Goal: Transaction & Acquisition: Subscribe to service/newsletter

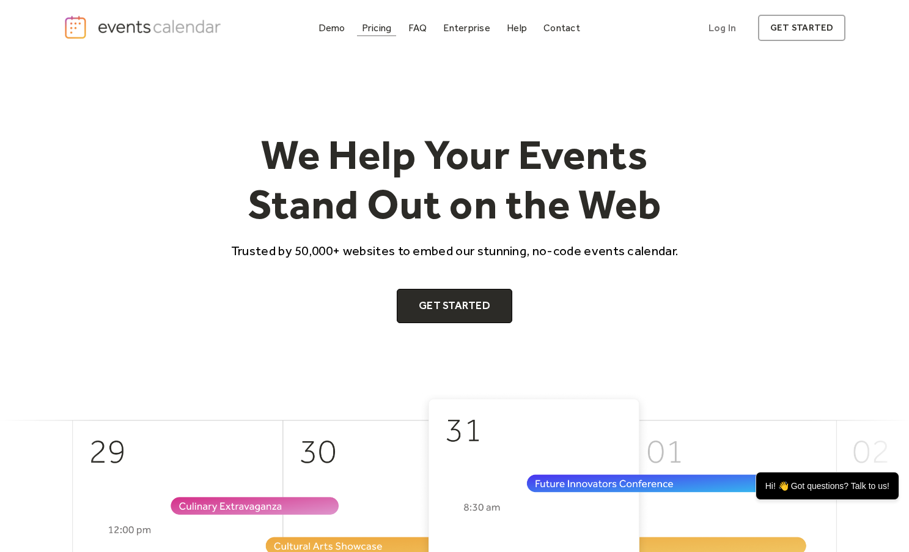
click at [380, 31] on div "Pricing" at bounding box center [377, 27] width 30 height 7
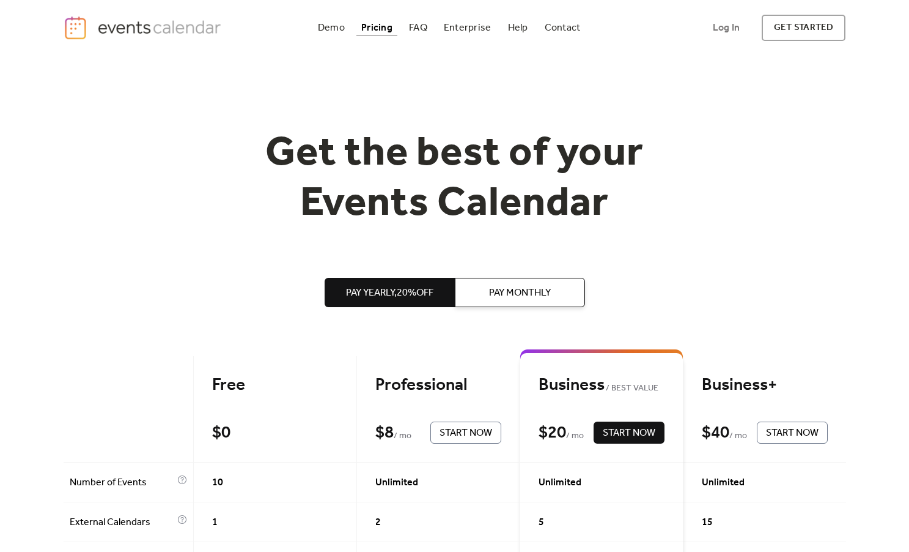
click at [507, 297] on span "Pay Monthly" at bounding box center [520, 293] width 62 height 15
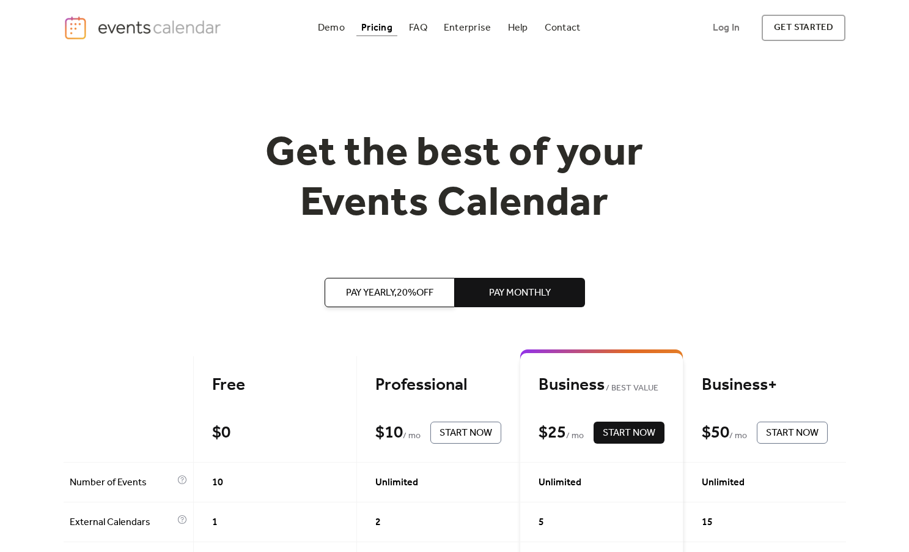
click at [382, 296] on span "Pay Yearly, 20% off" at bounding box center [389, 293] width 87 height 15
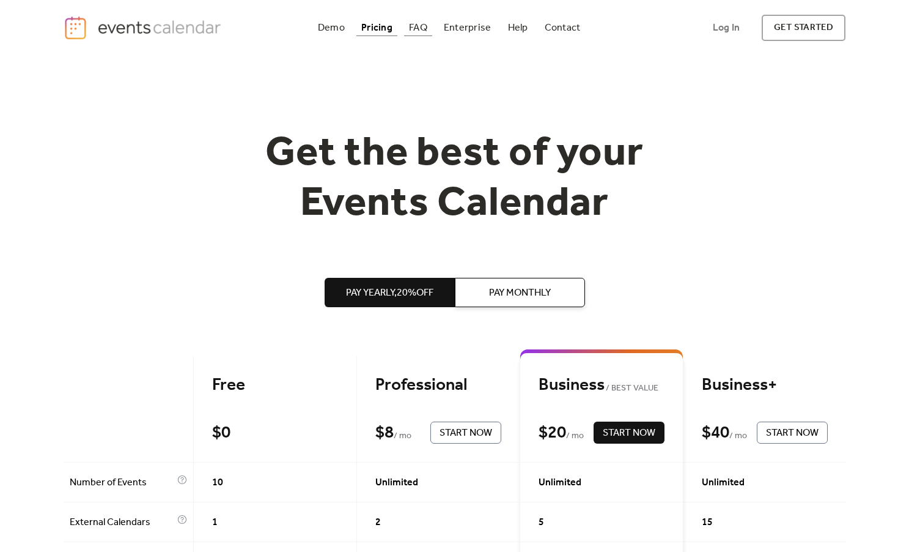
click at [421, 29] on div "FAQ" at bounding box center [418, 27] width 18 height 7
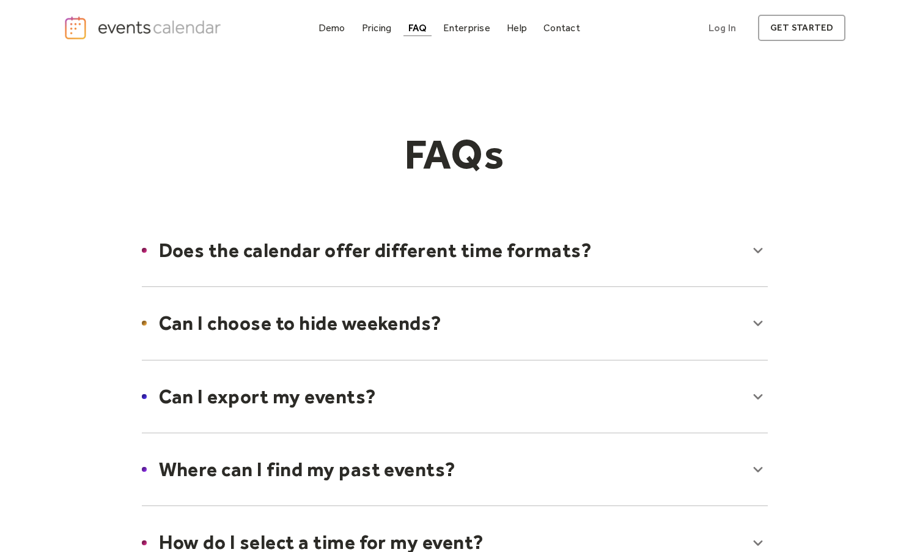
click at [401, 258] on div at bounding box center [455, 250] width 651 height 75
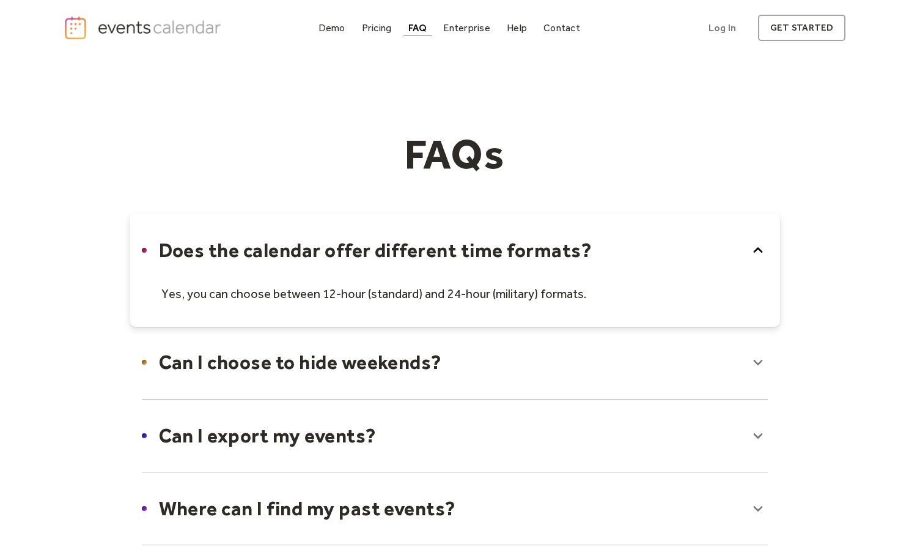
click at [434, 365] on div at bounding box center [455, 362] width 651 height 75
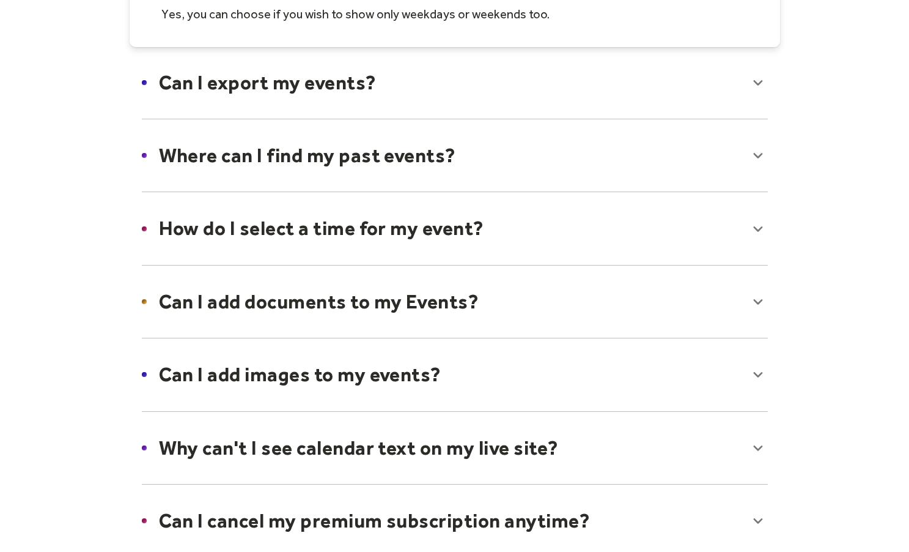
scroll to position [393, 0]
click at [421, 308] on div at bounding box center [455, 301] width 651 height 75
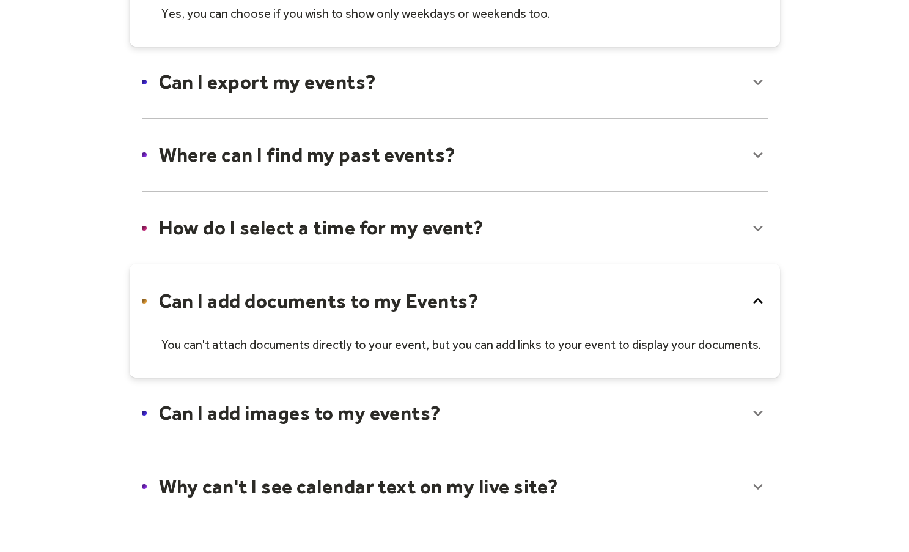
click at [418, 416] on div at bounding box center [455, 412] width 651 height 75
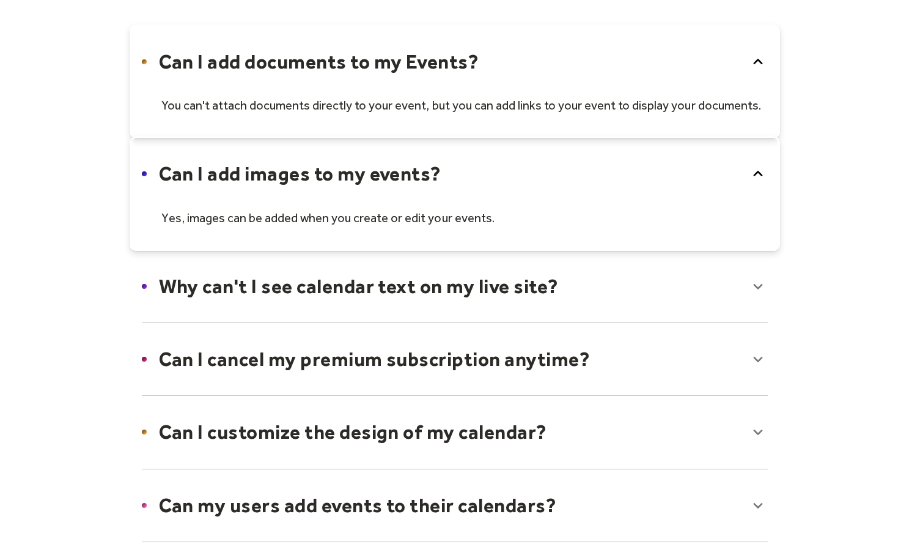
scroll to position [634, 0]
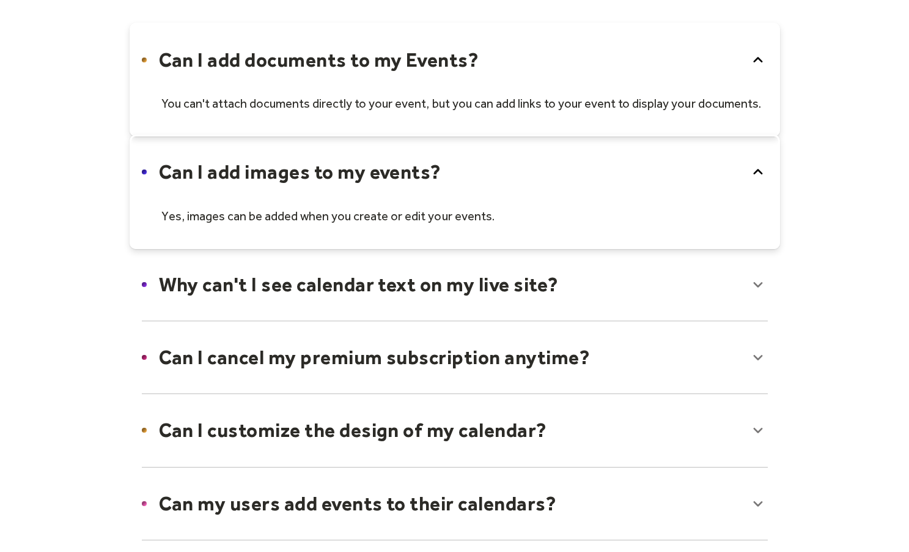
click at [433, 290] on div at bounding box center [455, 284] width 651 height 75
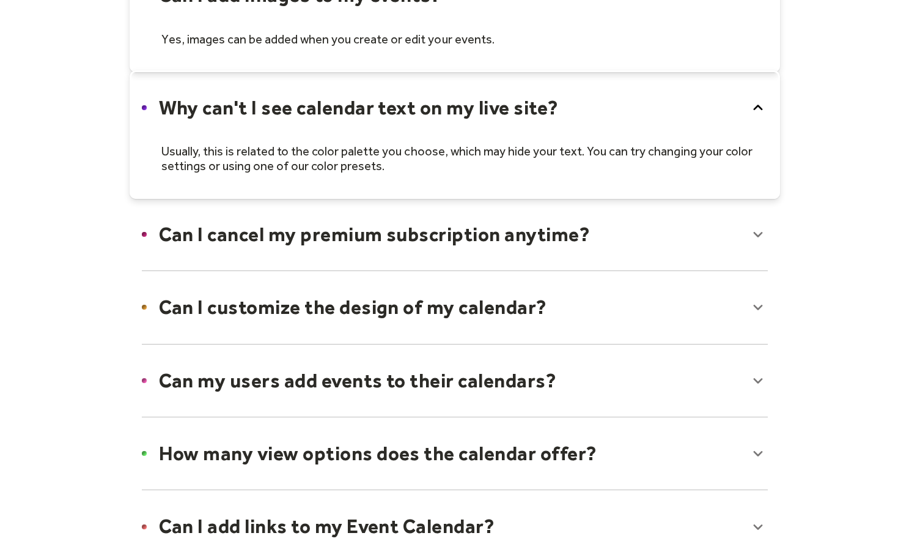
scroll to position [822, 0]
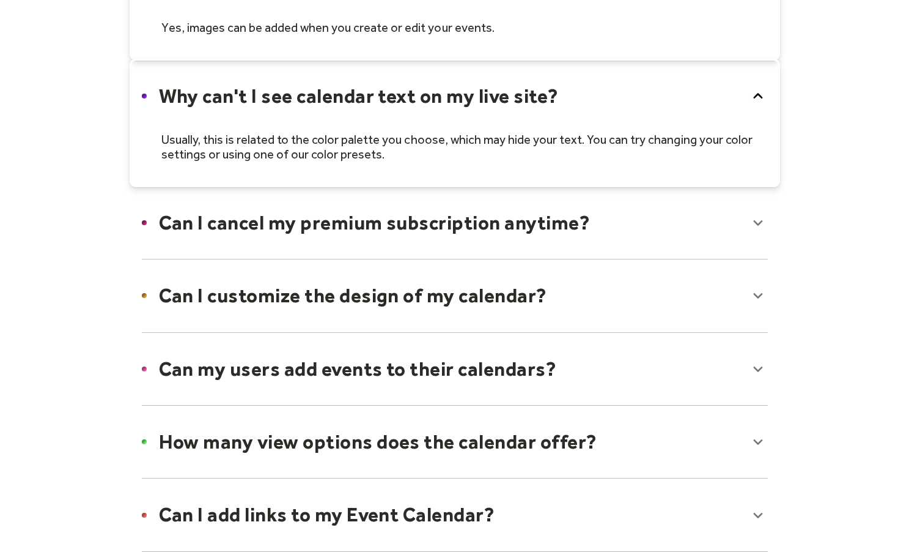
click at [426, 301] on div at bounding box center [455, 295] width 651 height 75
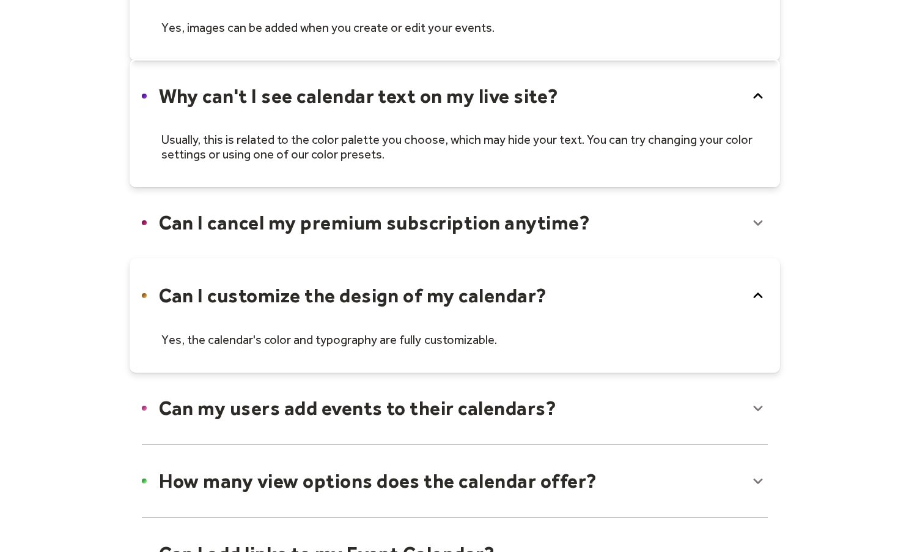
click at [431, 418] on div at bounding box center [455, 408] width 651 height 75
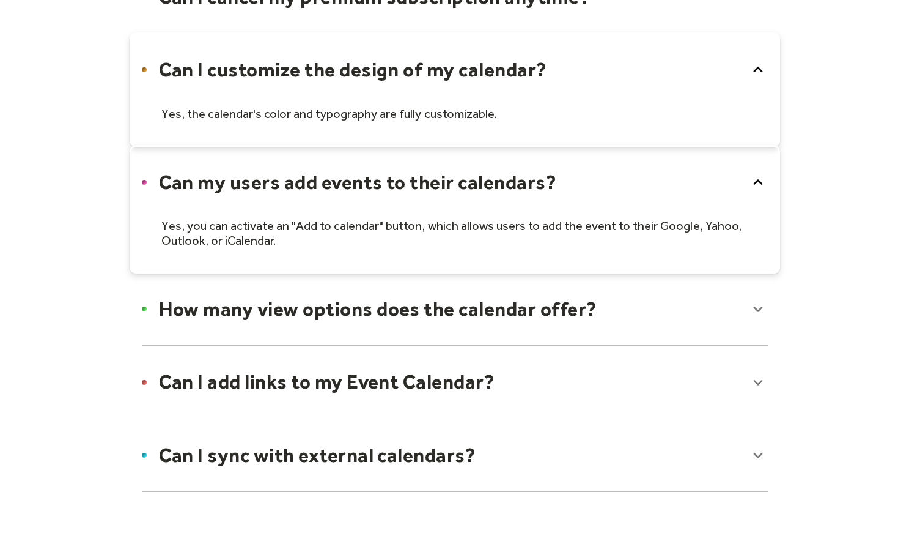
scroll to position [1057, 0]
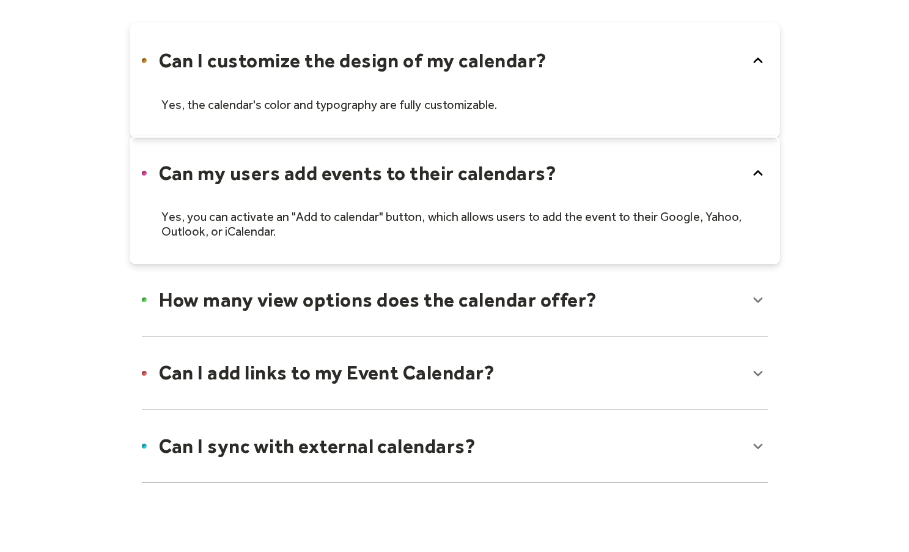
click at [443, 308] on div at bounding box center [455, 299] width 651 height 75
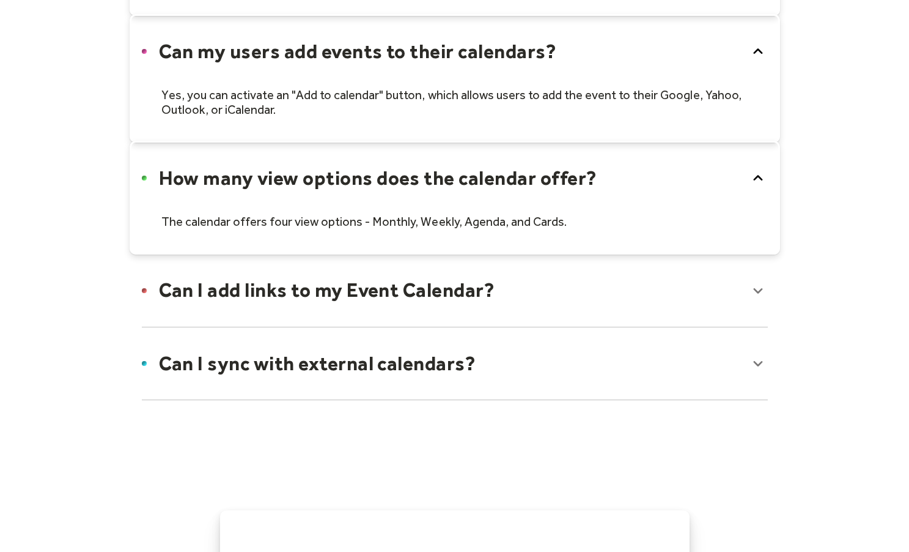
scroll to position [1179, 0]
click at [442, 369] on div at bounding box center [455, 362] width 651 height 75
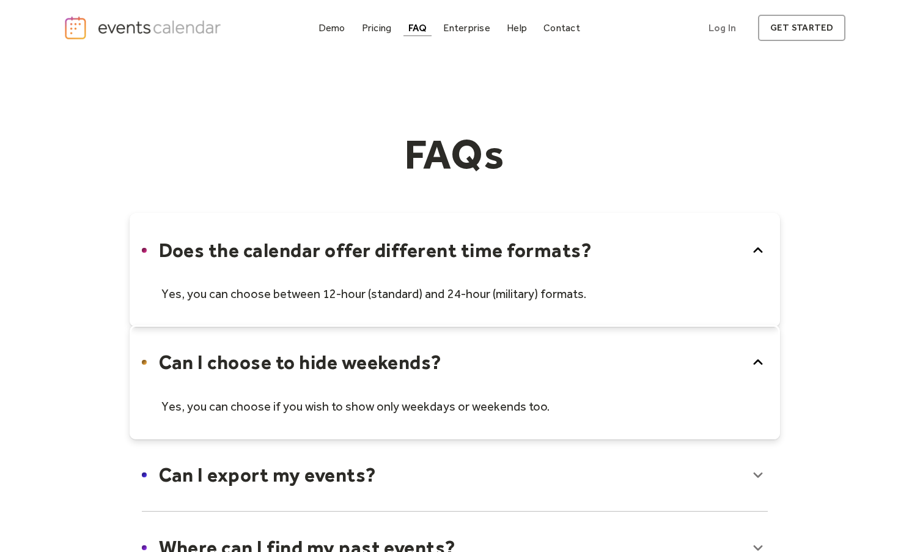
scroll to position [0, 0]
click at [808, 31] on link "get started" at bounding box center [801, 28] width 87 height 26
